Goal: Information Seeking & Learning: Learn about a topic

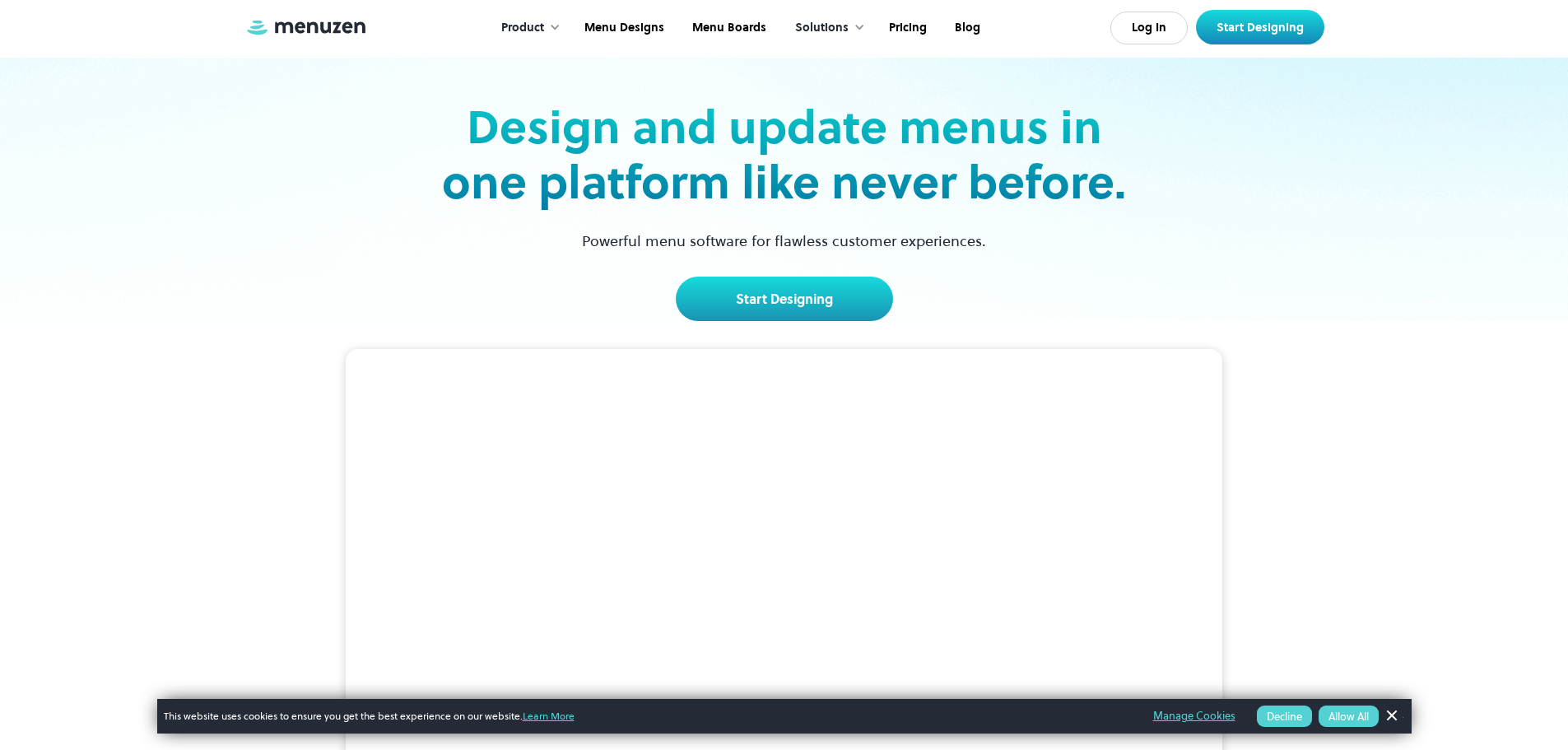
scroll to position [247, 0]
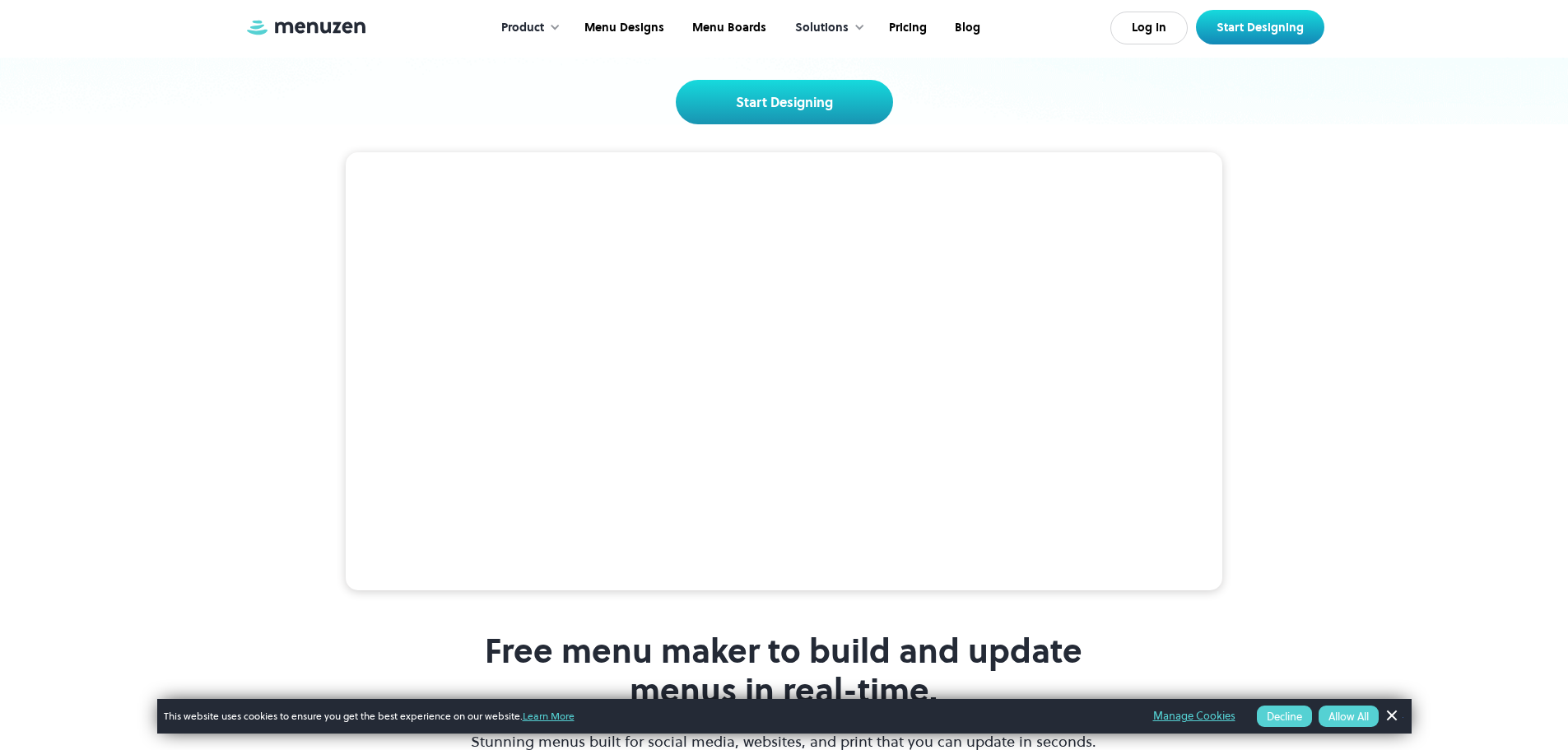
click at [1395, 715] on link "Dismiss Banner" at bounding box center [1391, 717] width 25 height 25
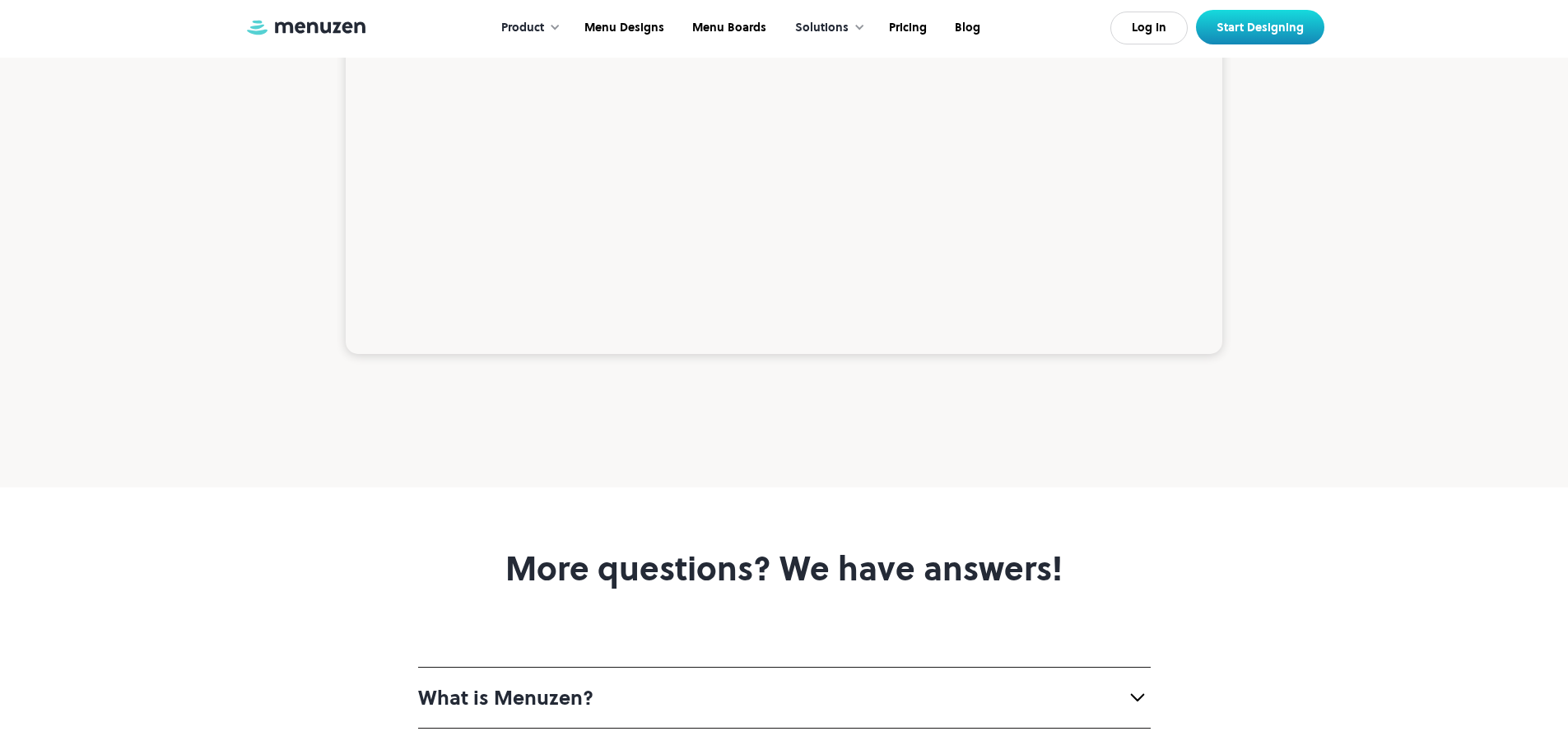
scroll to position [5765, 0]
click at [917, 22] on link "Pricing" at bounding box center [907, 28] width 66 height 51
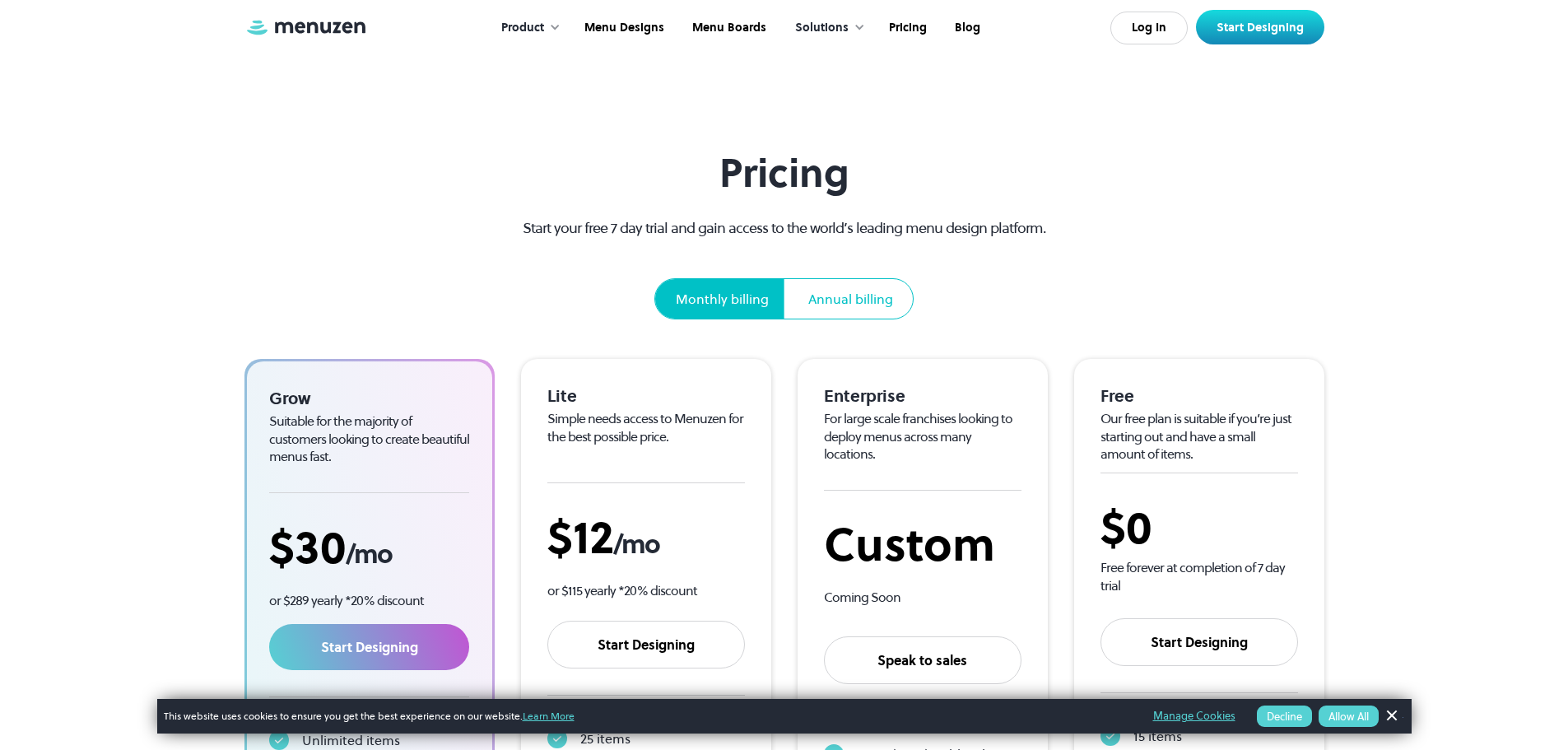
click at [850, 292] on div "Annual billing" at bounding box center [850, 299] width 85 height 20
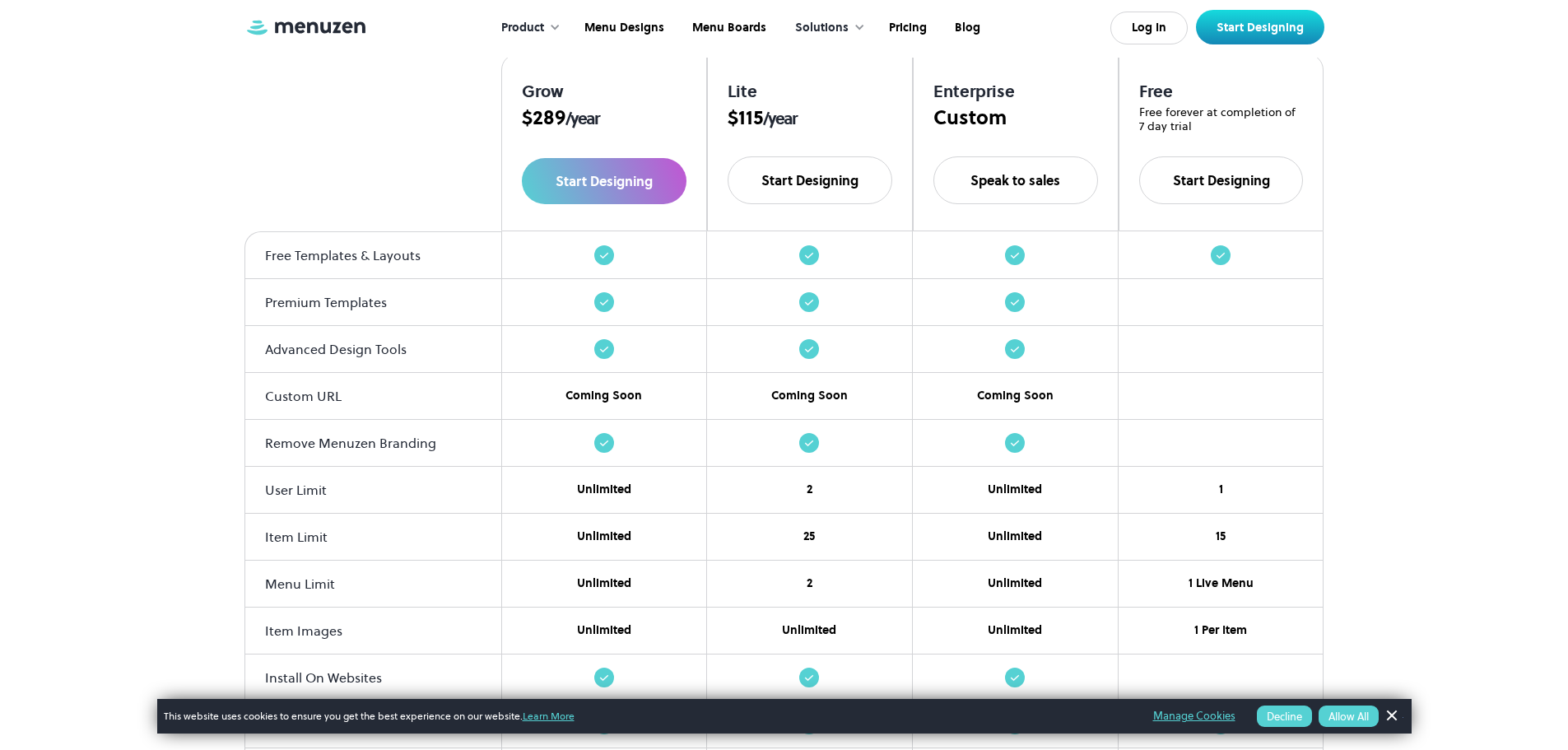
scroll to position [1564, 0]
click at [1392, 713] on link "Dismiss Banner" at bounding box center [1391, 717] width 25 height 25
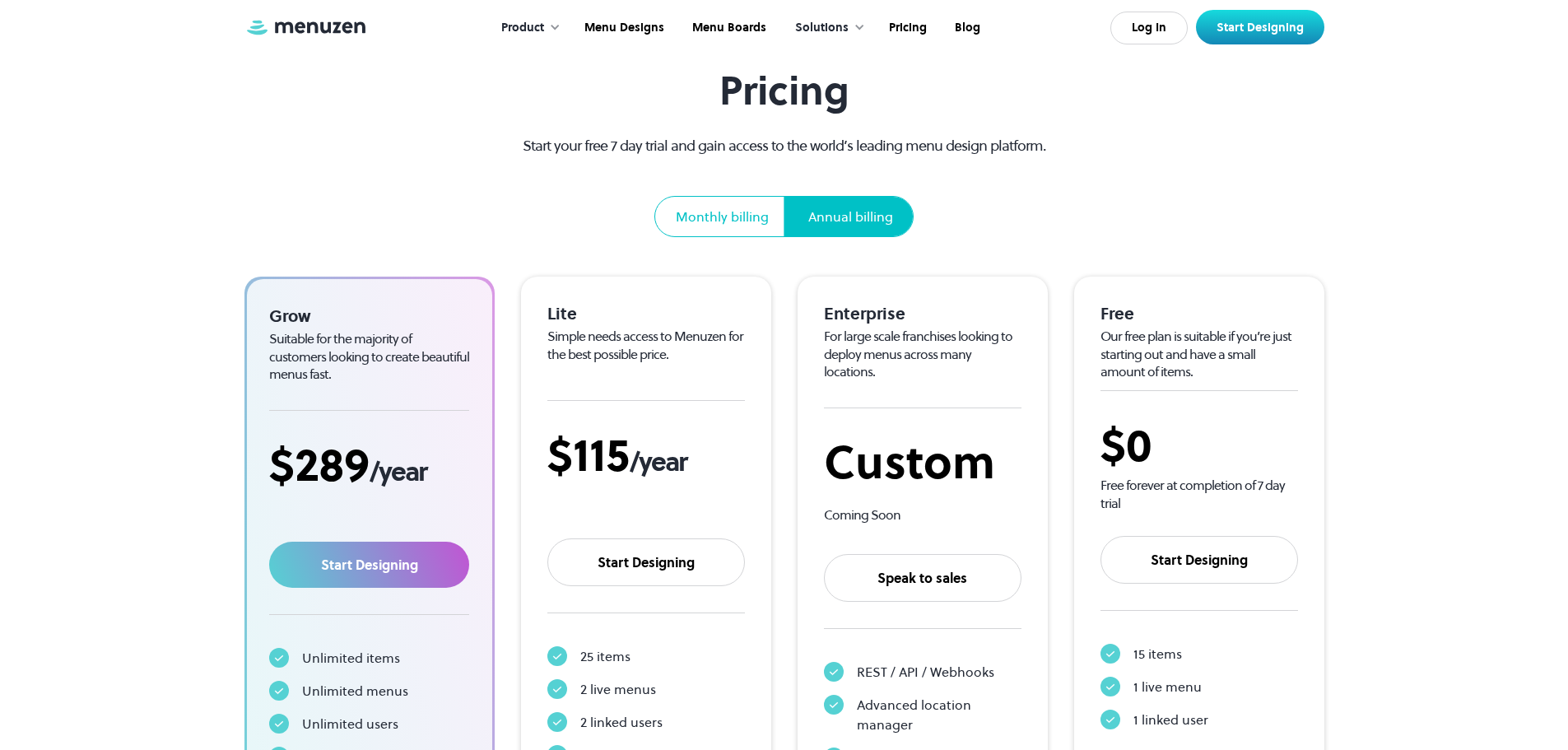
scroll to position [0, 0]
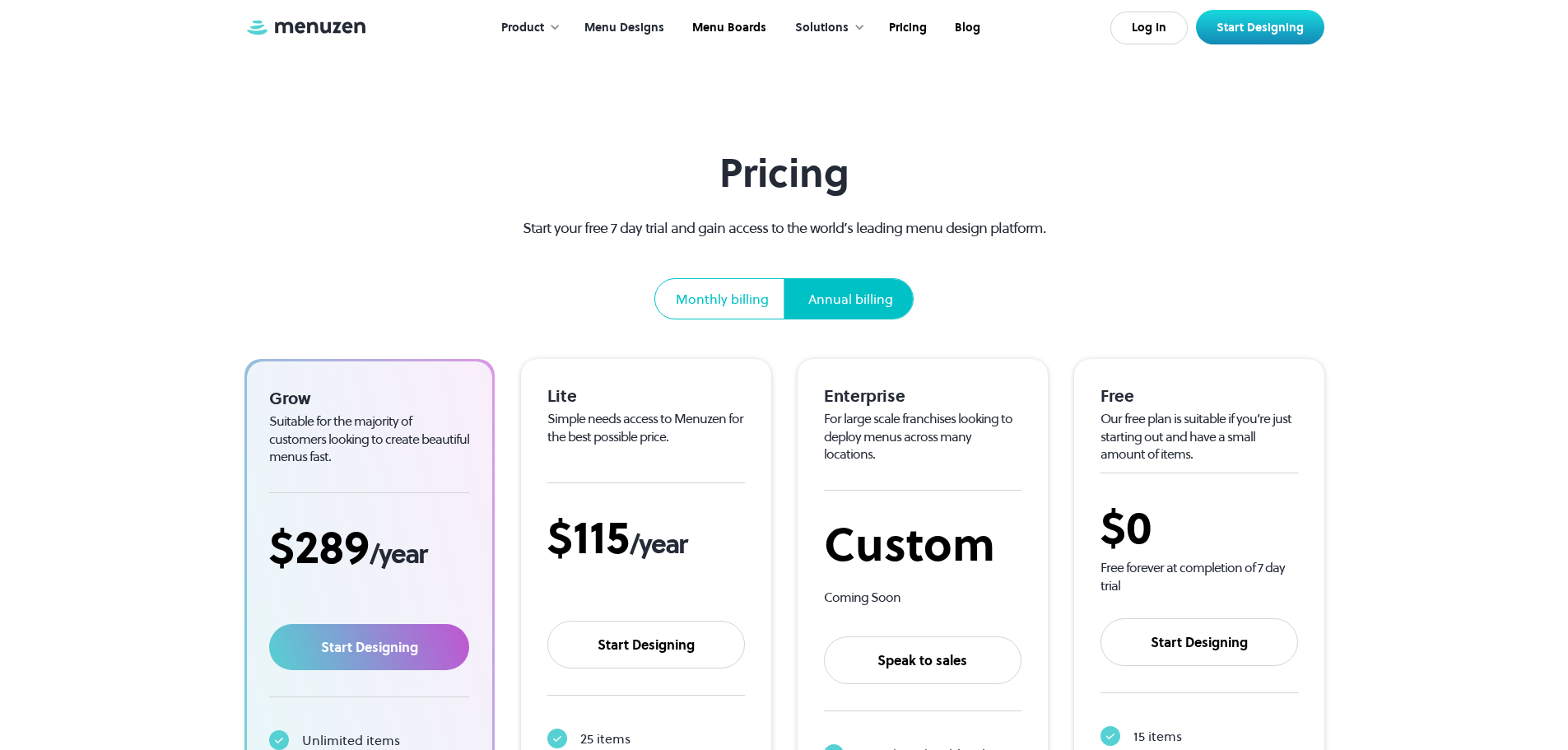
click at [620, 25] on link "Menu Designs" at bounding box center [623, 28] width 108 height 51
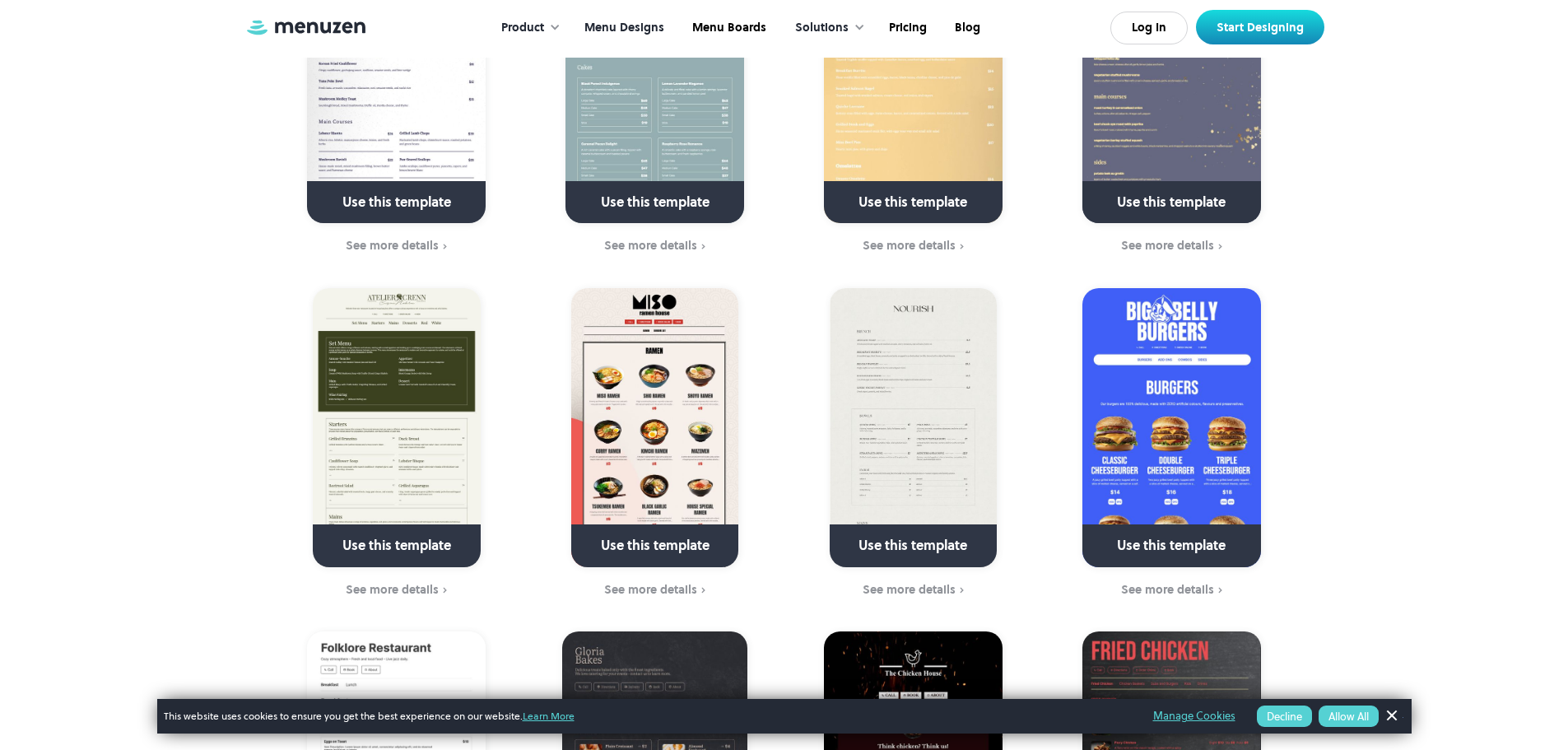
scroll to position [989, 0]
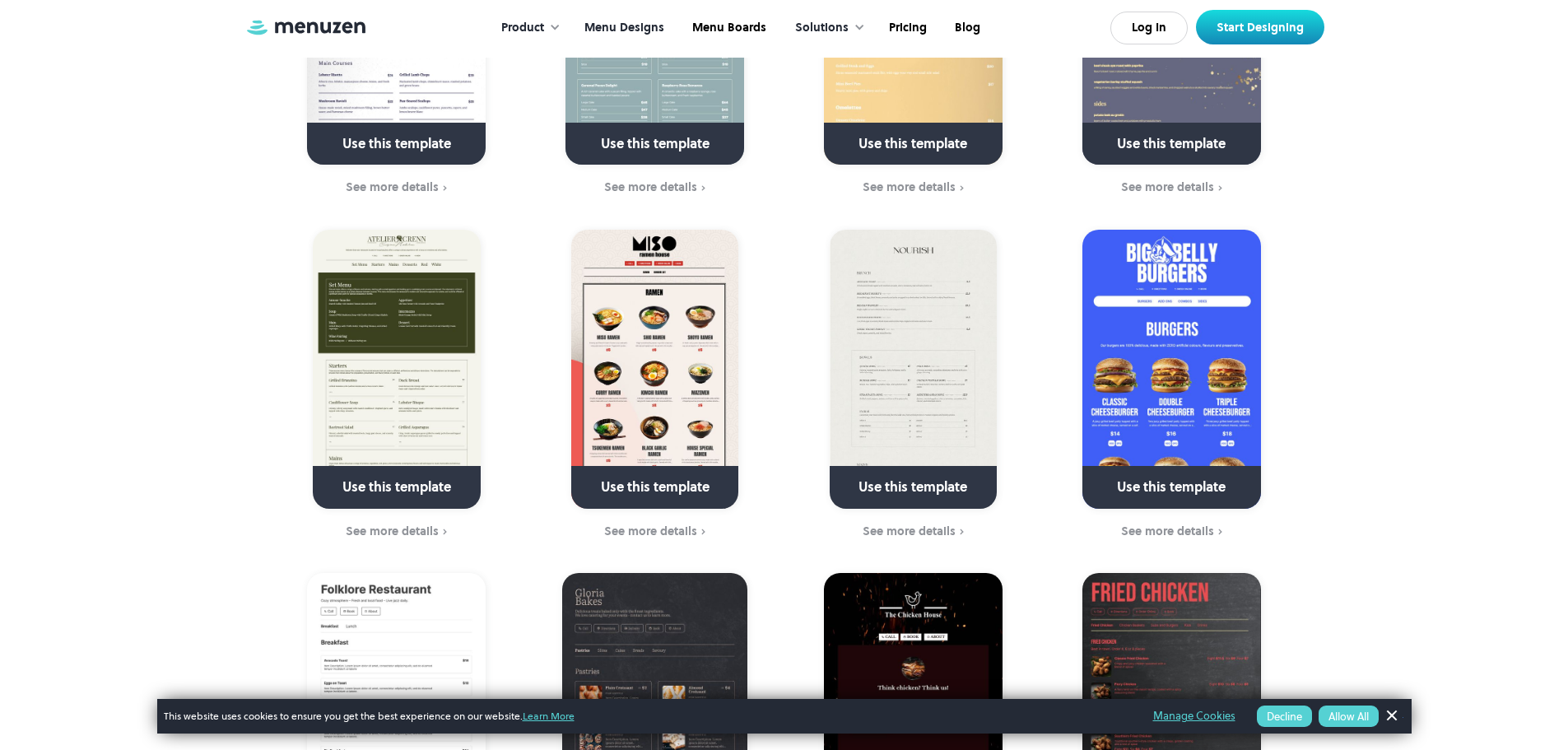
click at [1397, 720] on link "Dismiss Banner" at bounding box center [1391, 717] width 25 height 25
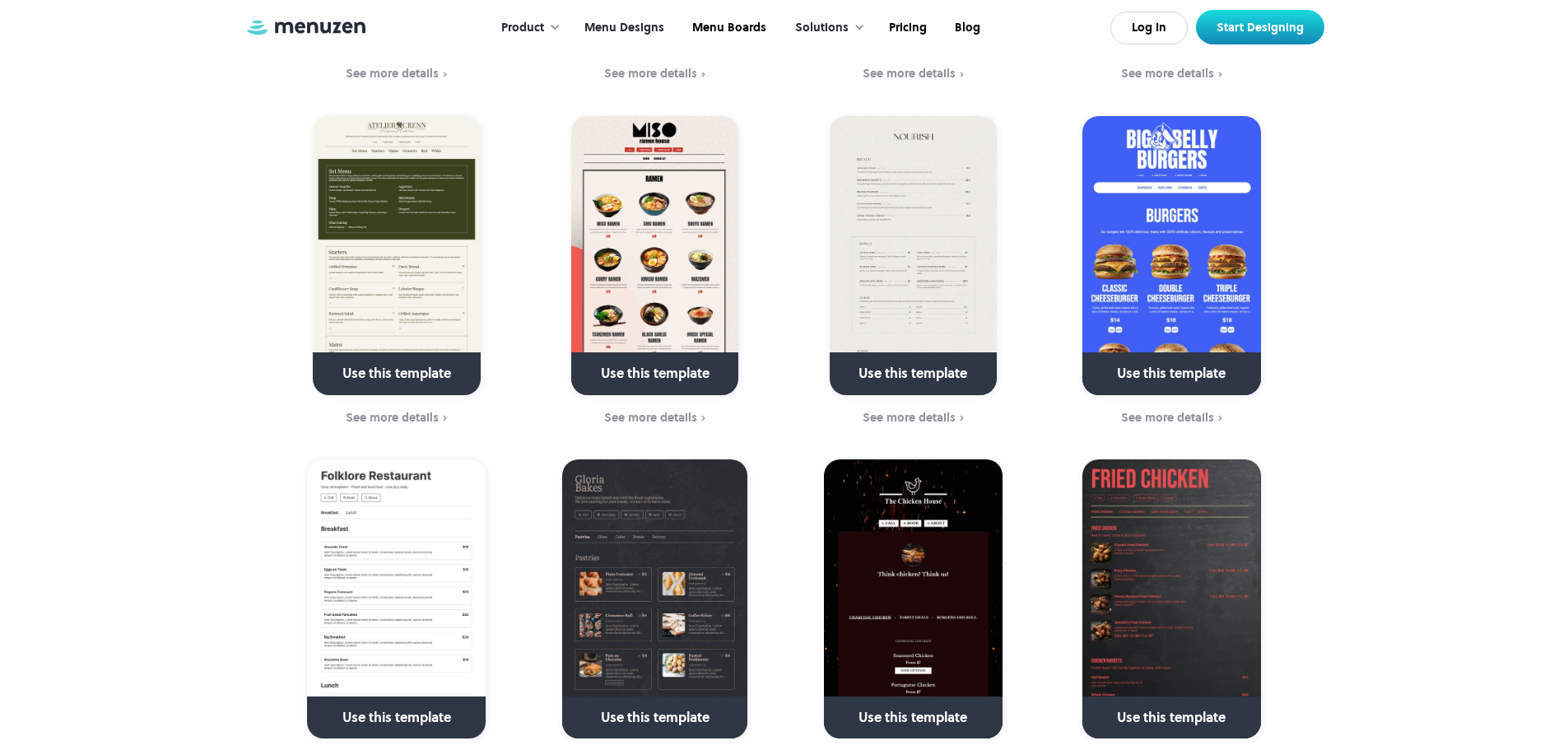
scroll to position [1153, 0]
